Goal: Find specific page/section

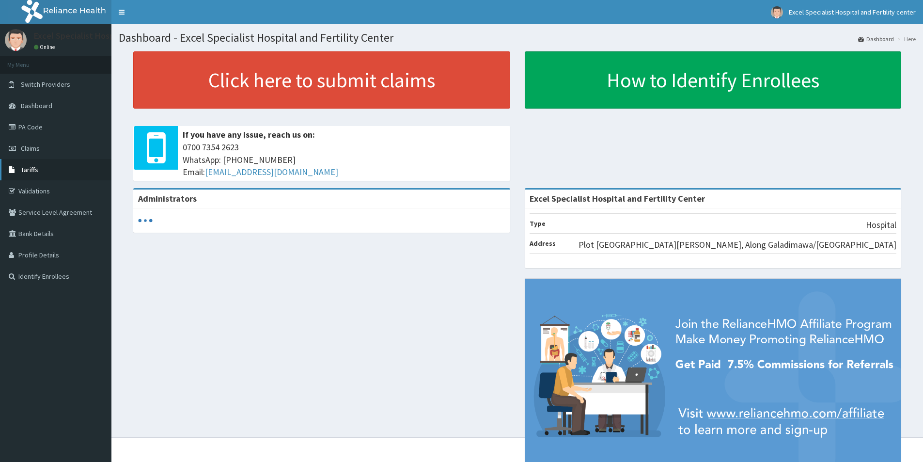
click at [34, 172] on span "Tariffs" at bounding box center [29, 169] width 17 height 9
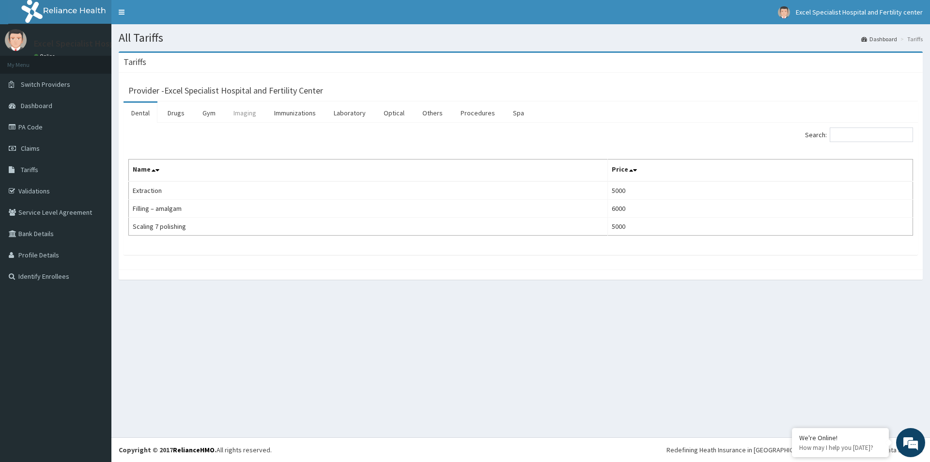
click at [250, 110] on link "Imaging" at bounding box center [245, 113] width 38 height 20
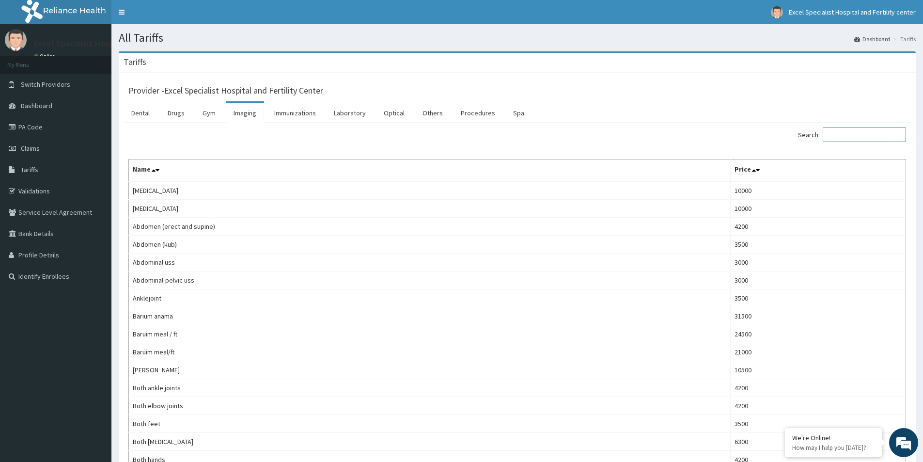
click at [867, 133] on input "Search:" at bounding box center [864, 134] width 83 height 15
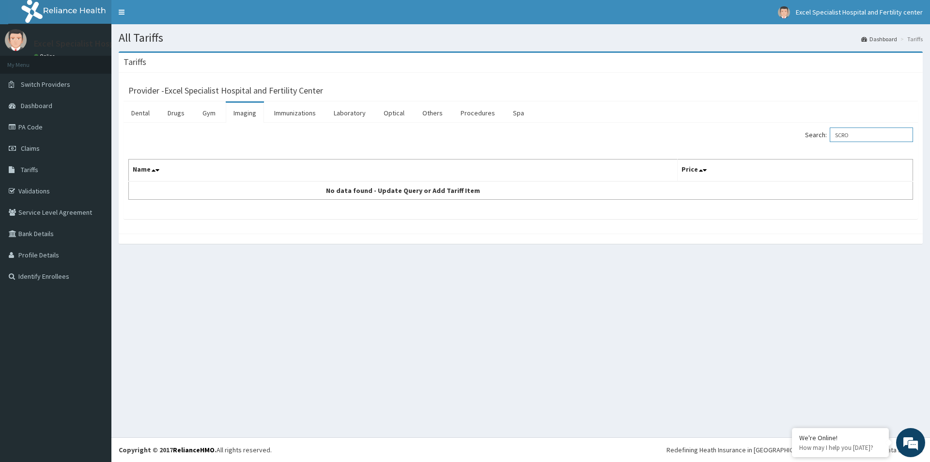
type input "SCRO"
